Goal: Task Accomplishment & Management: Use online tool/utility

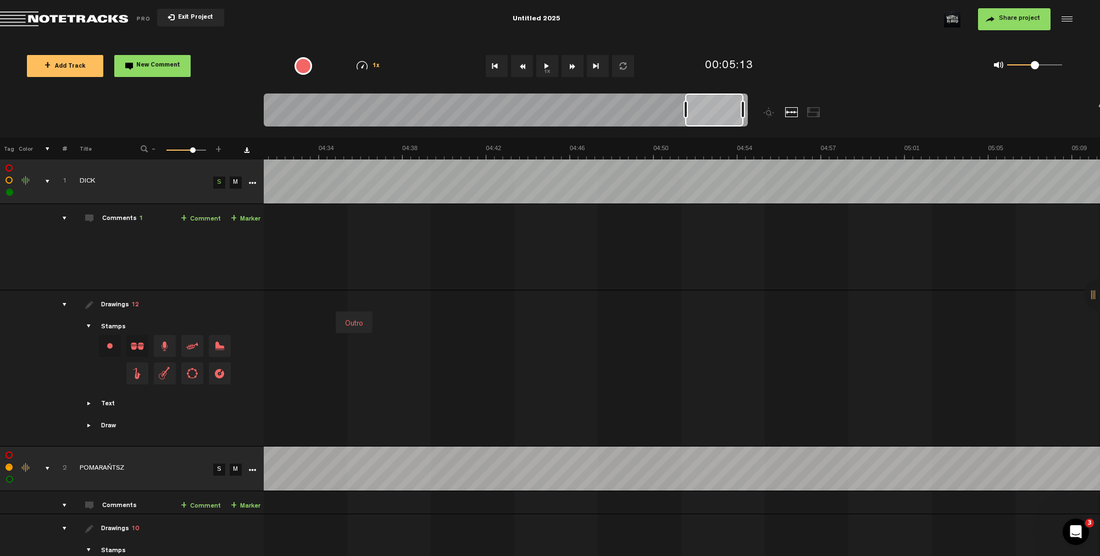
scroll to position [0, 5804]
drag, startPoint x: 347, startPoint y: 103, endPoint x: 804, endPoint y: 120, distance: 456.5
click at [804, 120] on div at bounding box center [566, 115] width 605 height 44
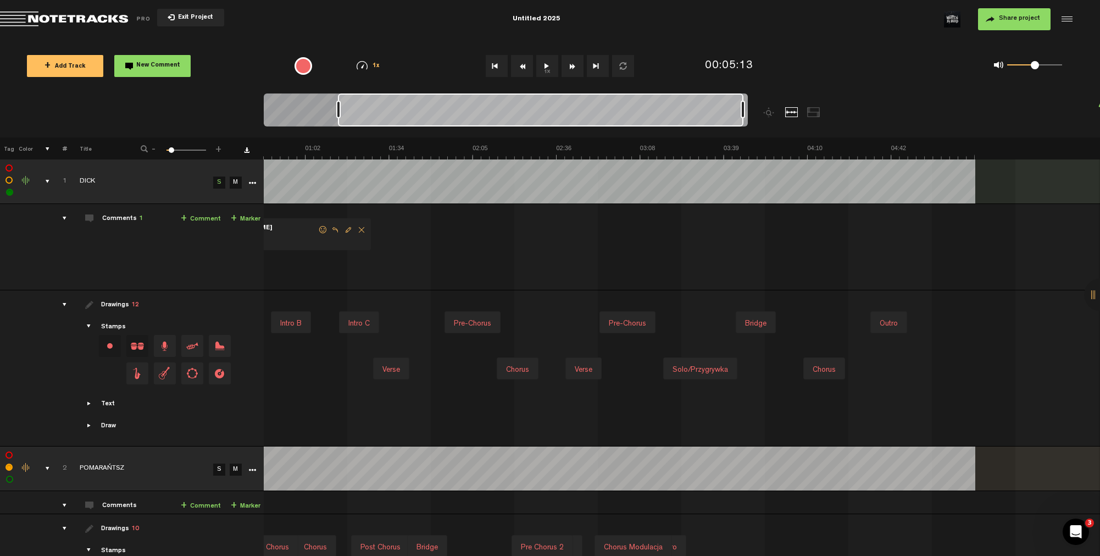
scroll to position [0, 0]
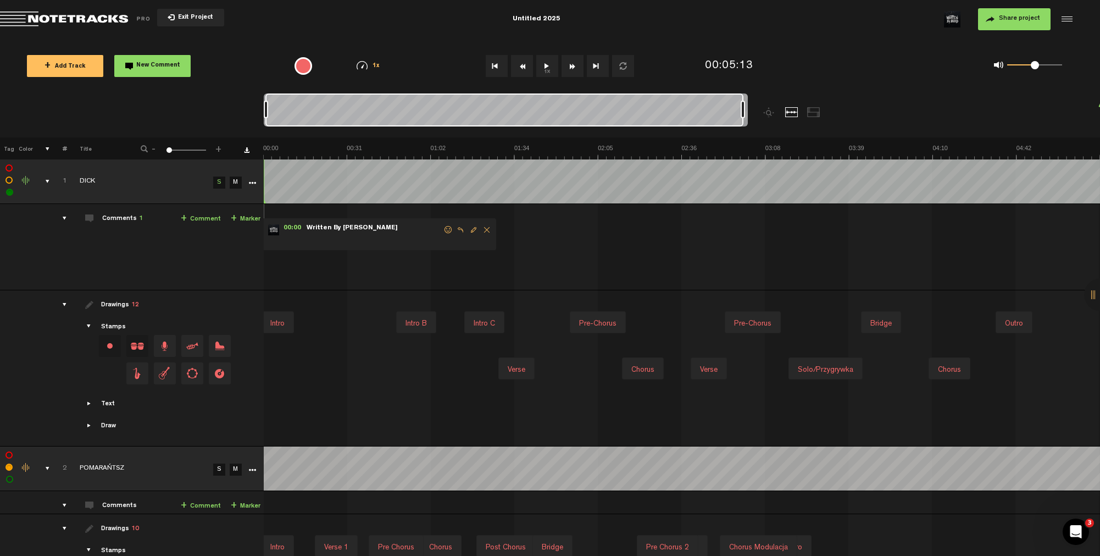
drag, startPoint x: 684, startPoint y: 110, endPoint x: 237, endPoint y: 89, distance: 446.8
click at [237, 38] on div "Loading... 100% + Add Track New Comment 1x 0.25x 0.5x 0.75x 1x 1.25x 1.5x 1.75x…" at bounding box center [550, 38] width 1100 height 0
click at [485, 229] on span "Delete comment" at bounding box center [486, 230] width 13 height 8
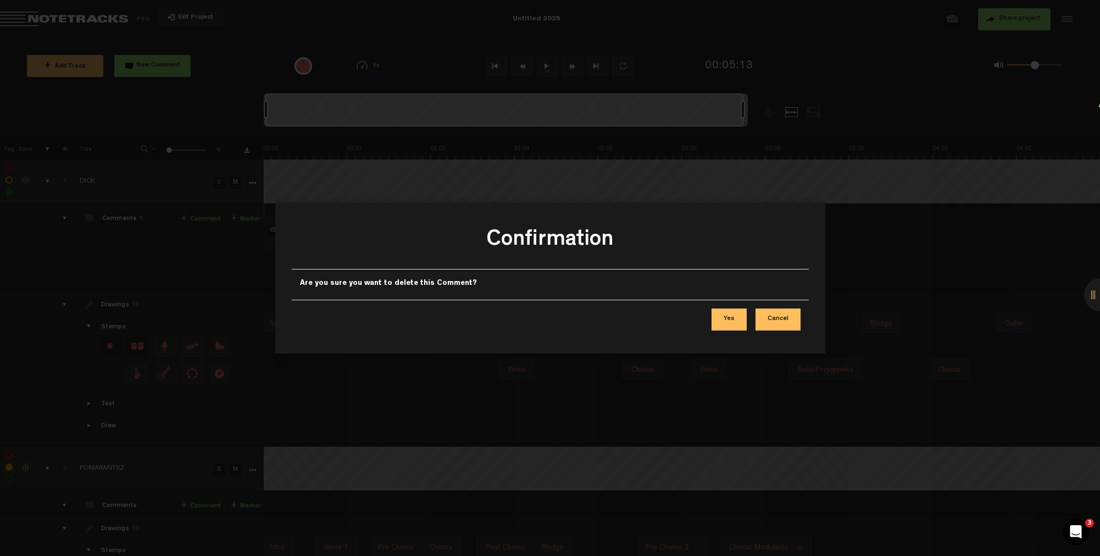
click at [735, 318] on button "Yes" at bounding box center [729, 319] width 35 height 22
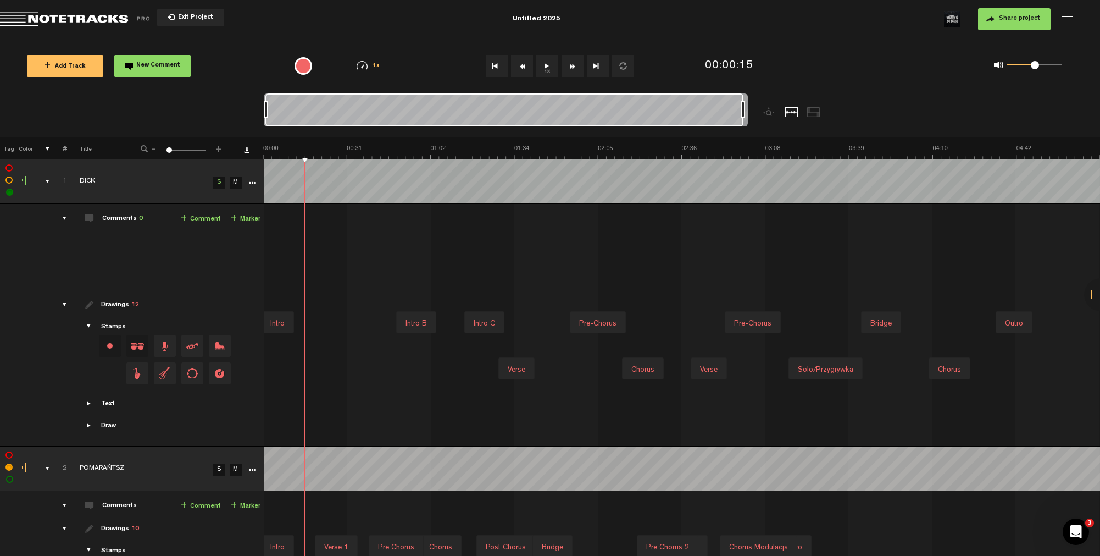
drag, startPoint x: 256, startPoint y: 169, endPoint x: 181, endPoint y: 175, distance: 75.5
click at [181, 175] on td "DICK" at bounding box center [138, 181] width 143 height 45
drag, startPoint x: 253, startPoint y: 182, endPoint x: 209, endPoint y: 104, distance: 89.6
click at [209, 104] on nt-zoom-navigation-bar at bounding box center [550, 115] width 1100 height 44
drag, startPoint x: 225, startPoint y: 193, endPoint x: 256, endPoint y: 181, distance: 33.1
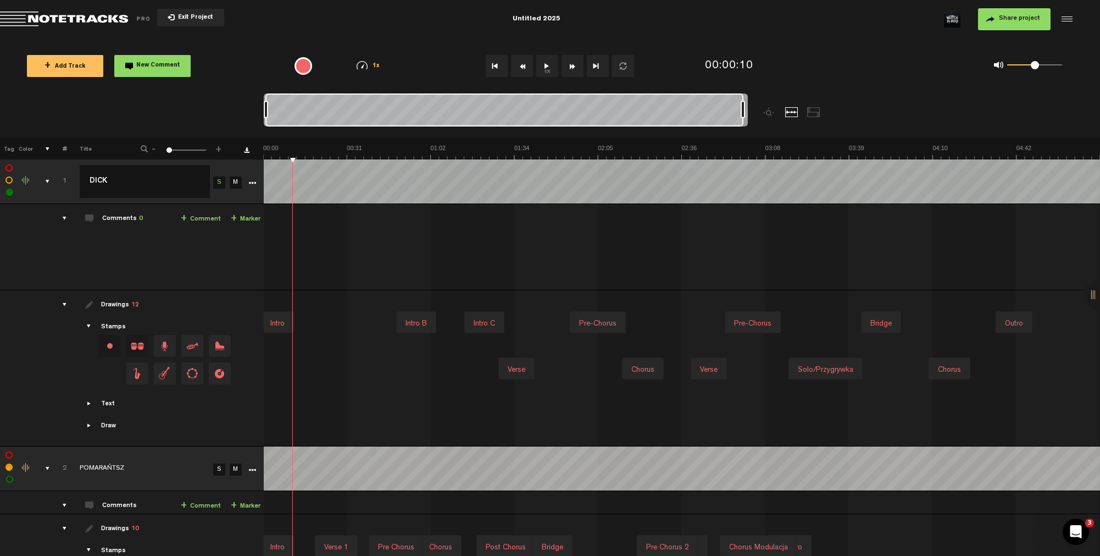
click at [256, 181] on icon "More" at bounding box center [252, 183] width 8 height 8
click at [272, 224] on span "Update" at bounding box center [274, 221] width 27 height 9
drag, startPoint x: 347, startPoint y: 109, endPoint x: 748, endPoint y: 113, distance: 400.7
click at [748, 113] on div at bounding box center [566, 115] width 605 height 44
click at [392, 223] on div at bounding box center [682, 251] width 835 height 77
